Goal: Information Seeking & Learning: Learn about a topic

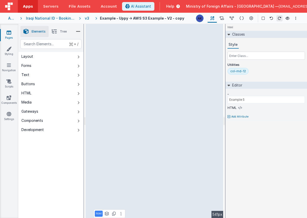
click at [174, 6] on span "Help" at bounding box center [170, 6] width 8 height 5
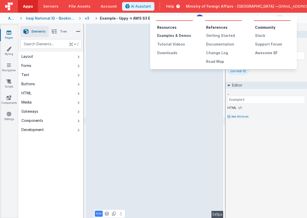
click at [185, 35] on div "Examples & Demos" at bounding box center [175, 35] width 36 height 5
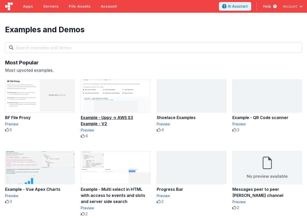
click at [126, 95] on img at bounding box center [115, 96] width 69 height 33
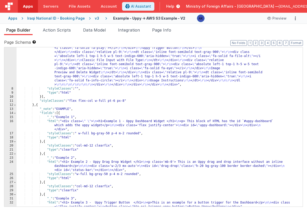
scroll to position [118, 0]
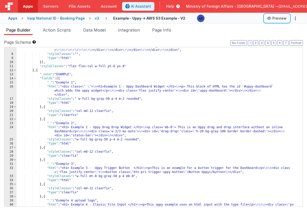
click at [273, 17] on button "Preview" at bounding box center [276, 18] width 25 height 8
